Goal: Navigation & Orientation: Find specific page/section

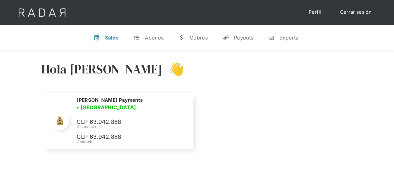
click at [243, 102] on div "Nombre de la empresa • Conectada • Desconectada N/A Disponible N/A Contable Mon…" at bounding box center [196, 124] width 311 height 65
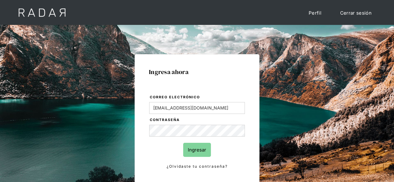
click at [190, 147] on input "Ingresar" at bounding box center [197, 150] width 28 height 14
click at [197, 150] on input "Ingresar" at bounding box center [197, 150] width 28 height 14
